Goal: Information Seeking & Learning: Learn about a topic

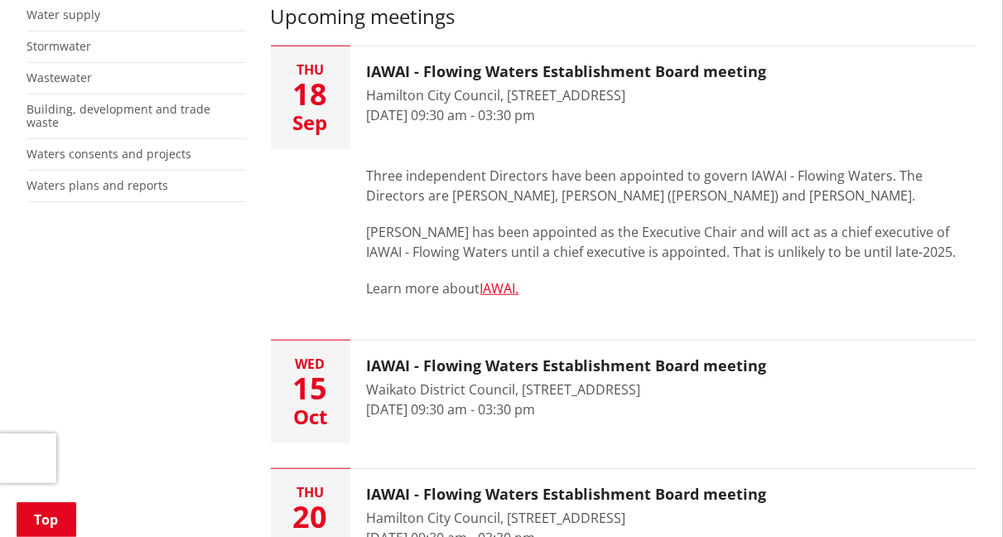
scroll to position [497, 0]
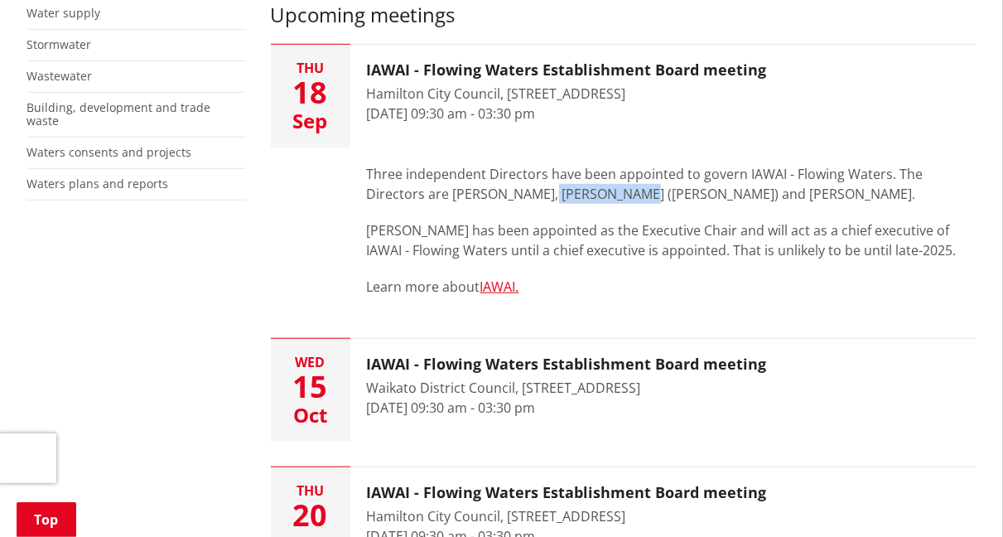
drag, startPoint x: 548, startPoint y: 193, endPoint x: 625, endPoint y: 193, distance: 76.2
click at [625, 193] on p "Three independent Directors have been appointed to govern IAWAI - Flowing Water…" at bounding box center [672, 184] width 610 height 40
click at [637, 279] on p "Learn more about IAWAI." at bounding box center [672, 287] width 610 height 20
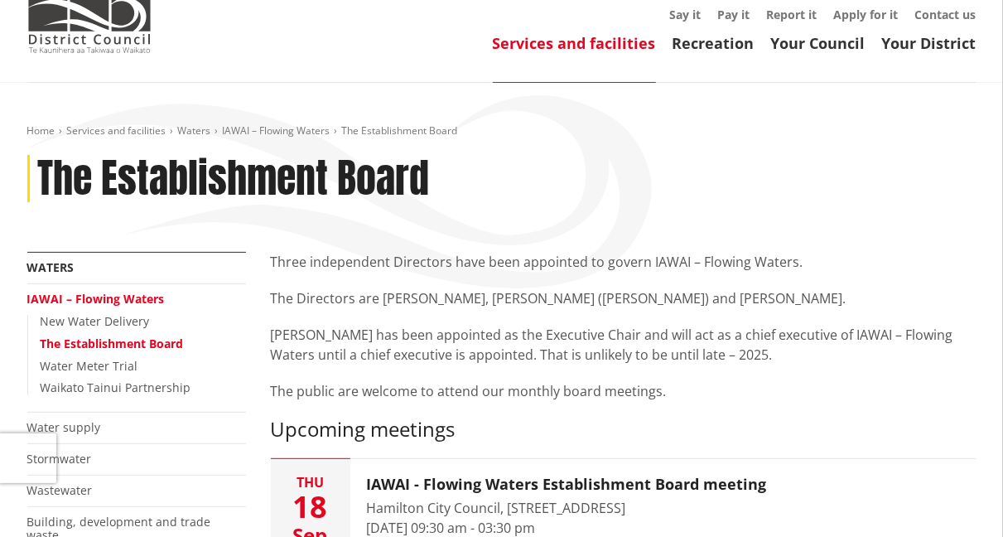
scroll to position [0, 0]
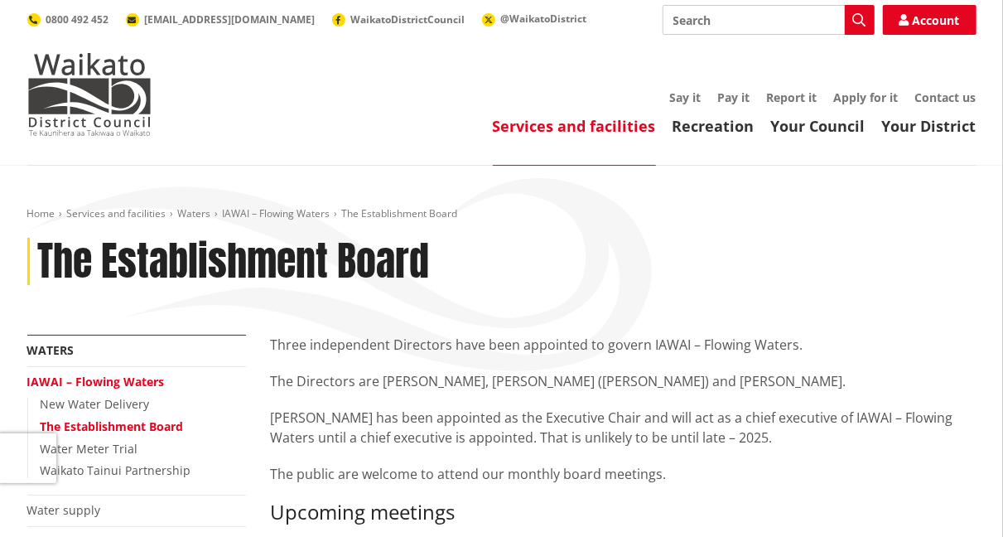
click at [664, 346] on p "Three independent Directors have been appointed to govern IAWAI – Flowing Water…" at bounding box center [624, 345] width 706 height 20
click at [510, 406] on div "Three independent Directors have been appointed to govern IAWAI – Flowing Water…" at bounding box center [624, 409] width 706 height 149
click at [670, 347] on p "Three independent Directors have been appointed to govern IAWAI – Flowing Water…" at bounding box center [624, 345] width 706 height 20
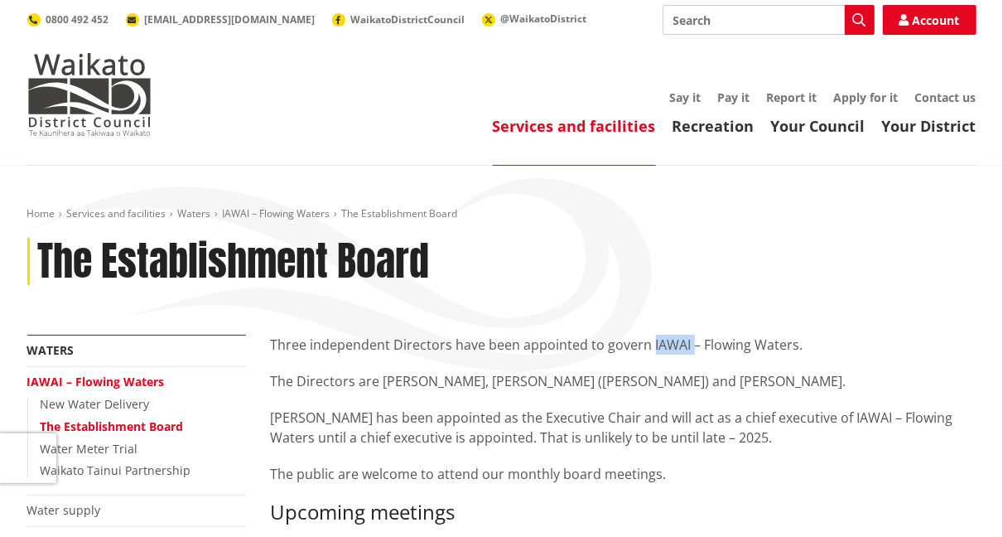
copy p "IAWAI"
